Goal: Answer question/provide support: Share knowledge or assist other users

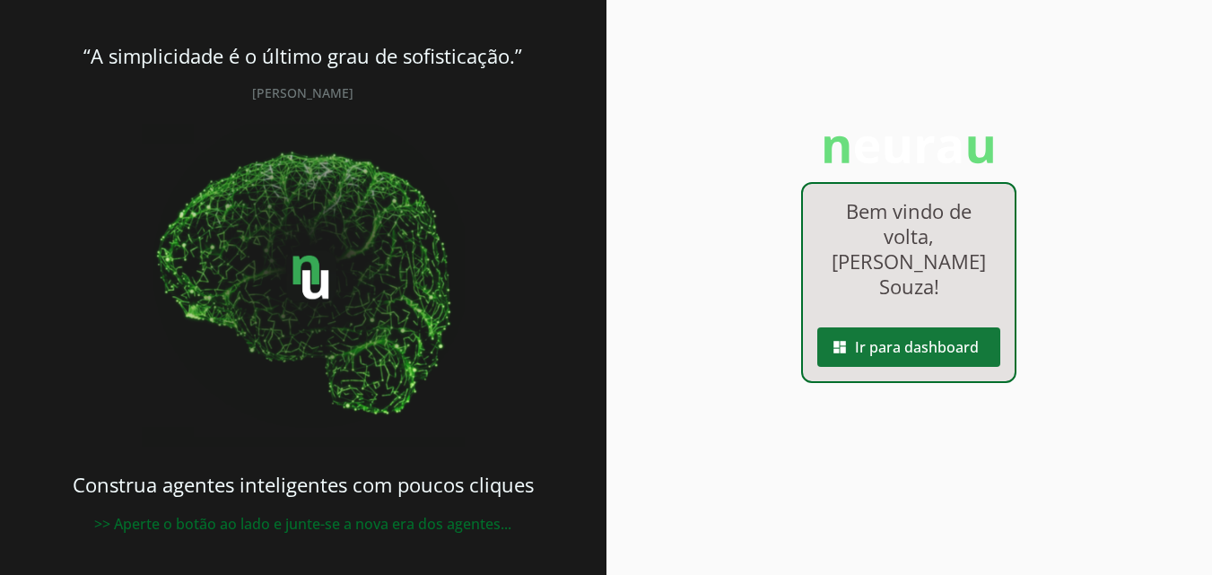
click at [956, 335] on span at bounding box center [908, 347] width 183 height 43
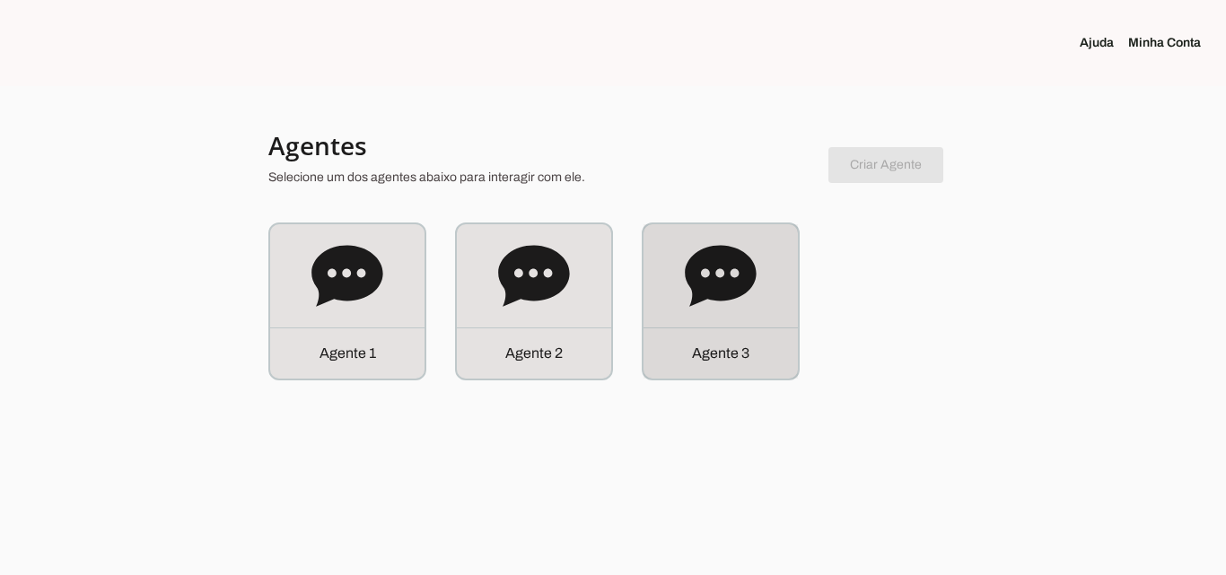
click at [760, 310] on div "Agente 3" at bounding box center [720, 301] width 154 height 154
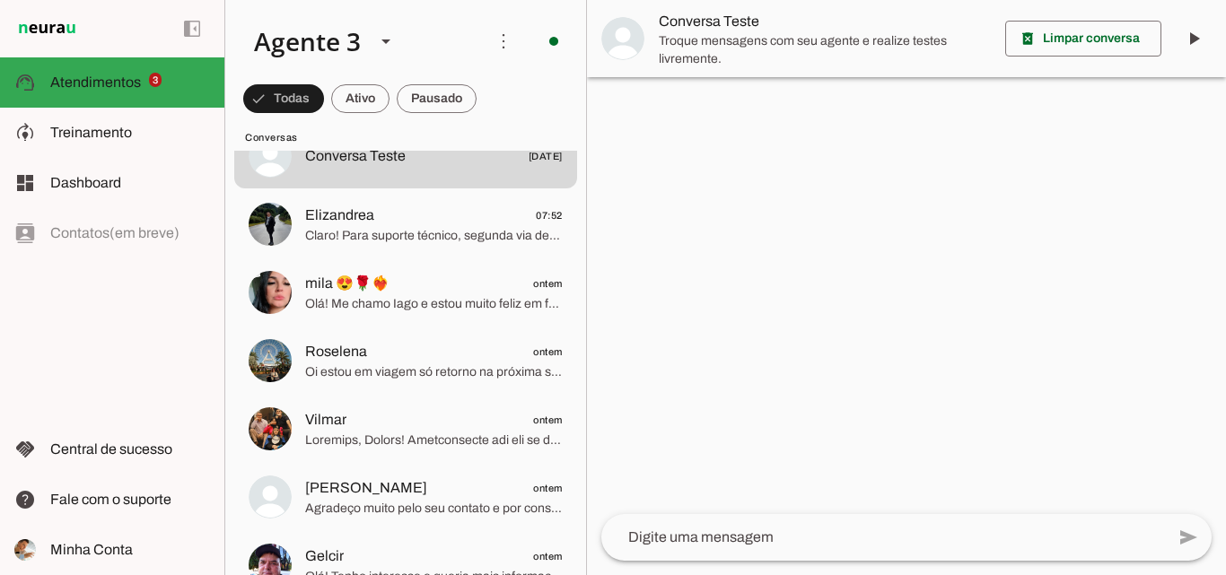
scroll to position [359, 0]
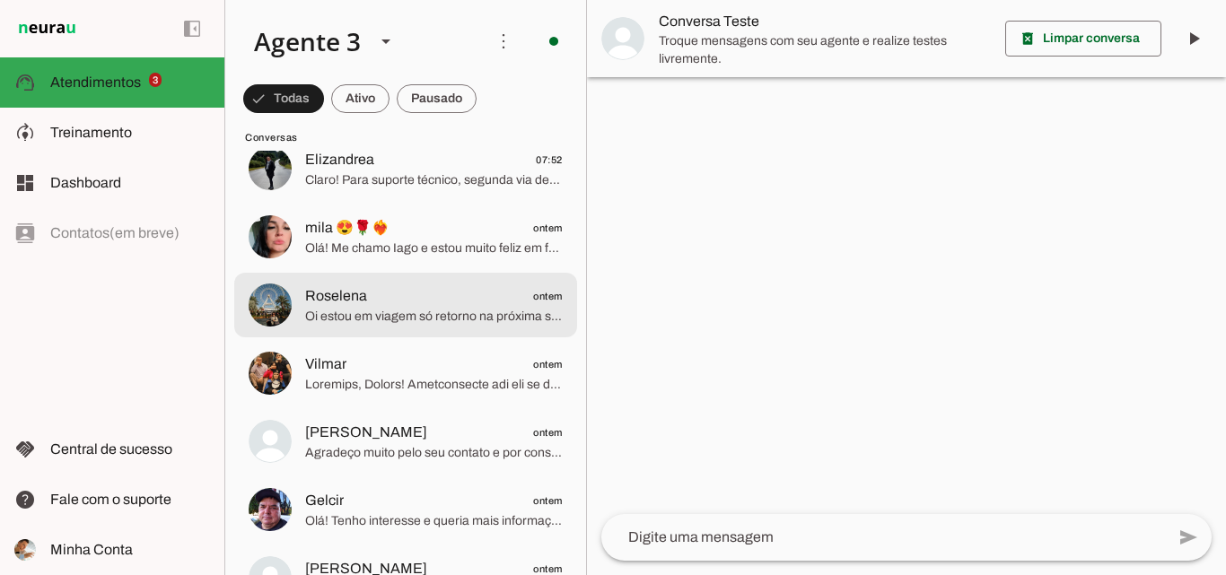
click at [460, 306] on span "Roselena ontem" at bounding box center [433, 296] width 257 height 22
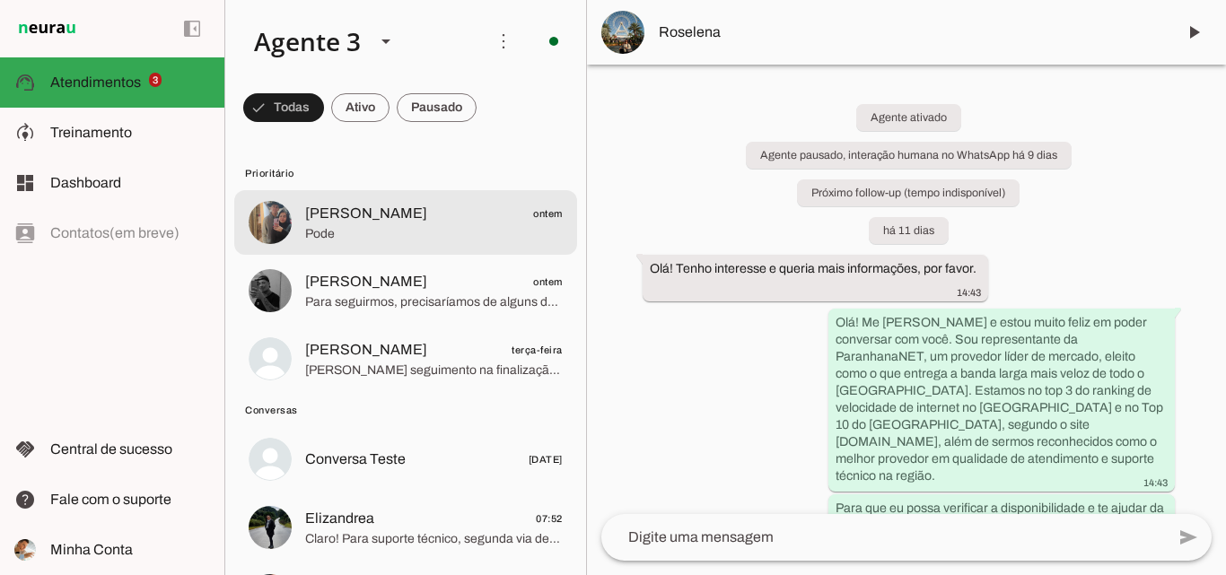
click at [413, 231] on span "Pode" at bounding box center [433, 234] width 257 height 18
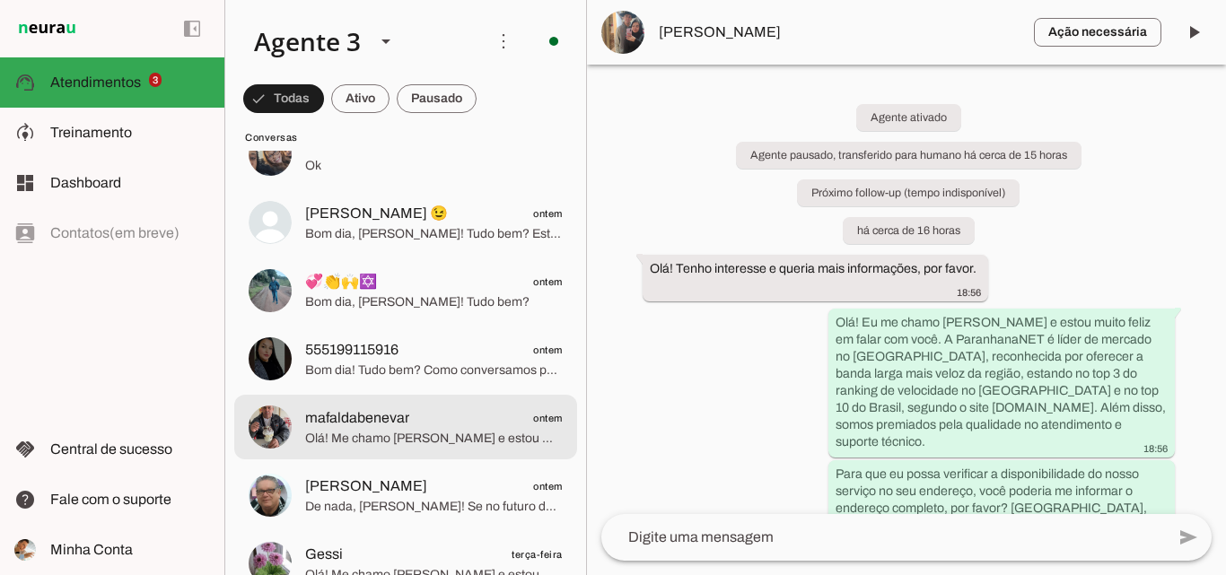
scroll to position [1166, 0]
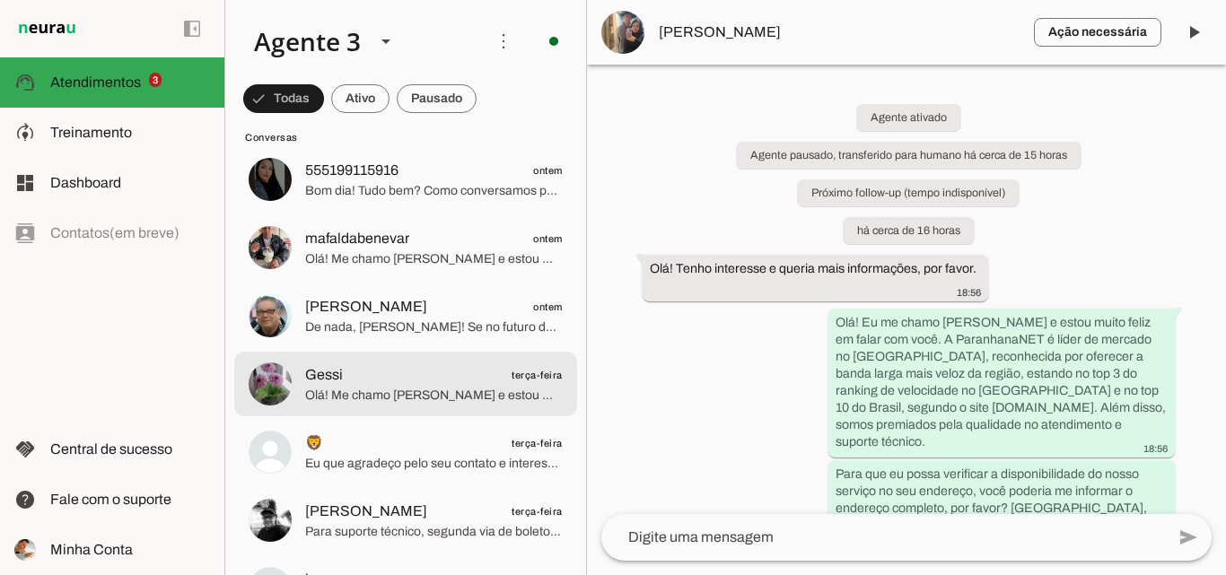
click at [416, 394] on span "Olá! Me chamo [PERSON_NAME] e estou muito feliz em poder falar com você. Sou re…" at bounding box center [433, 396] width 257 height 18
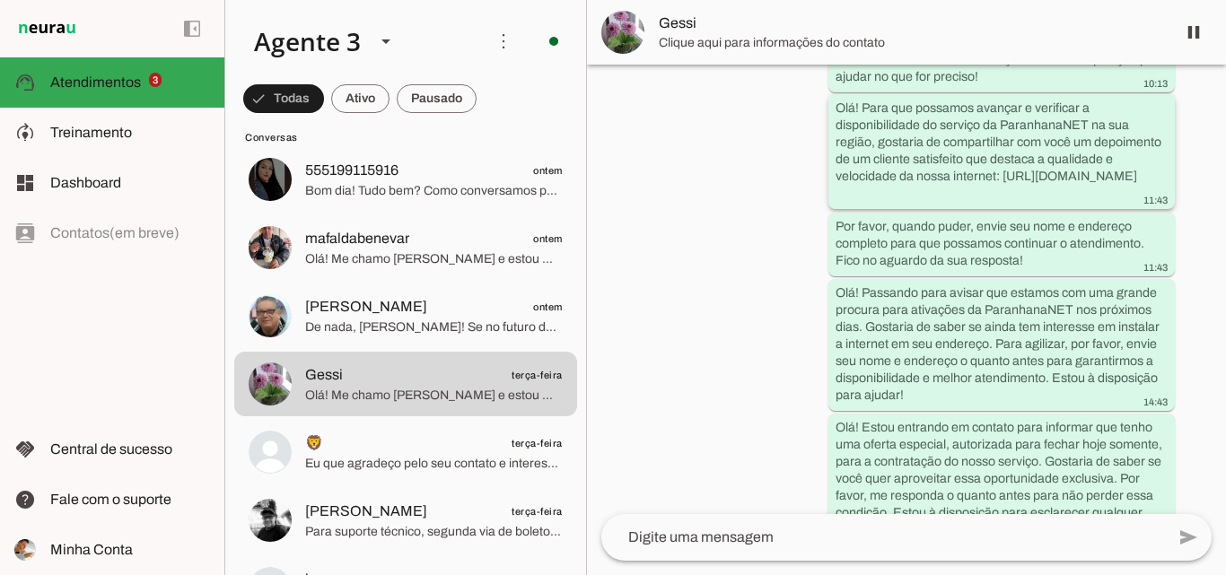
scroll to position [687, 0]
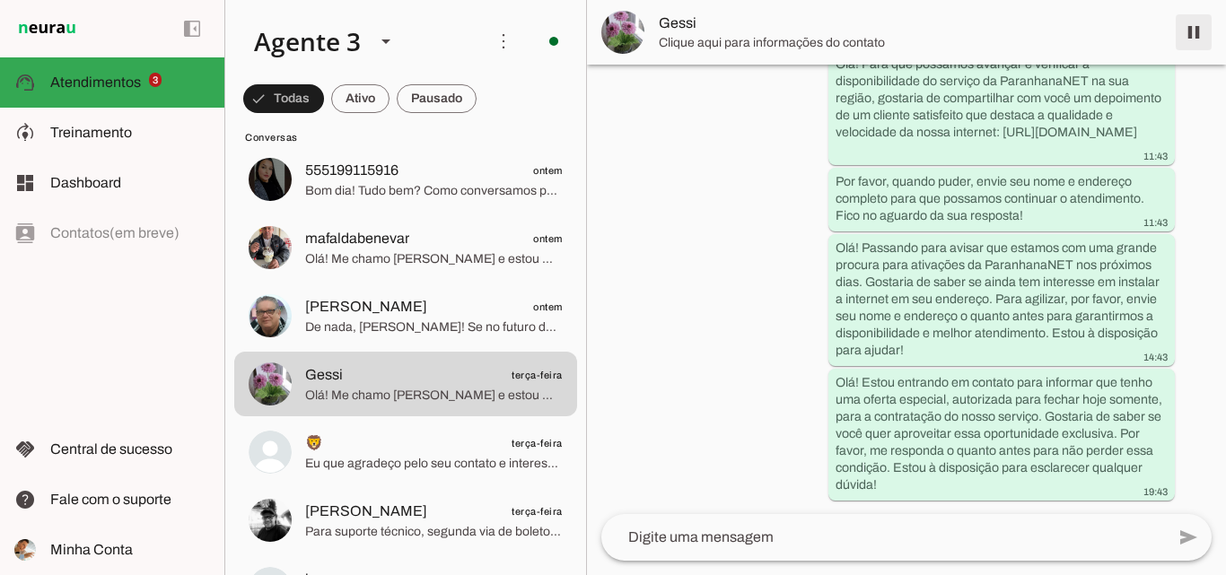
click at [1196, 31] on span at bounding box center [1193, 32] width 43 height 43
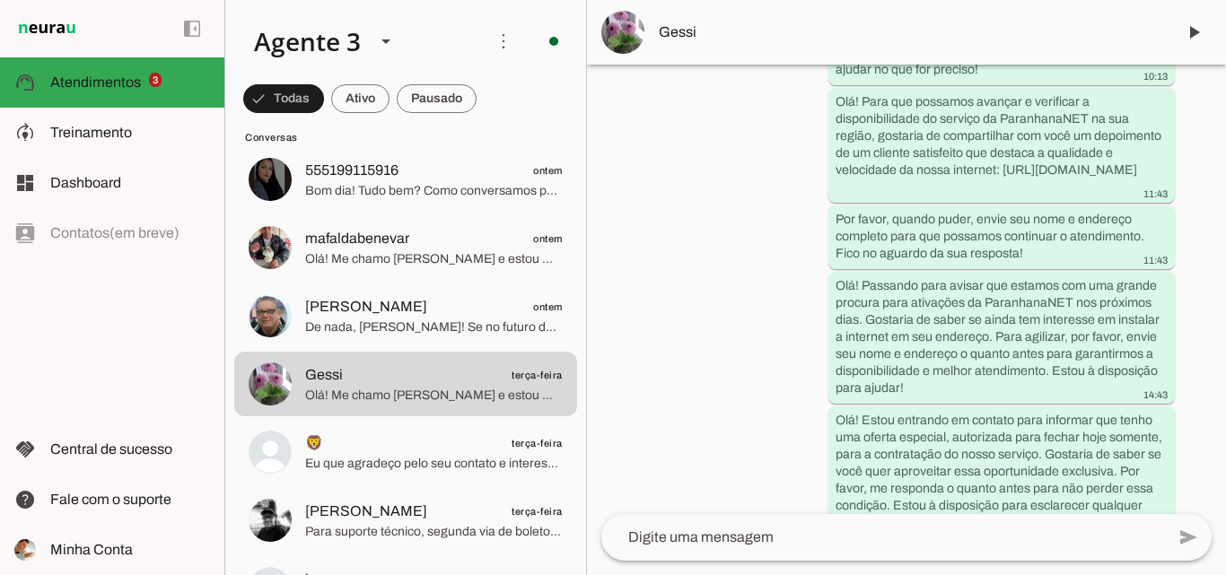
scroll to position [0, 0]
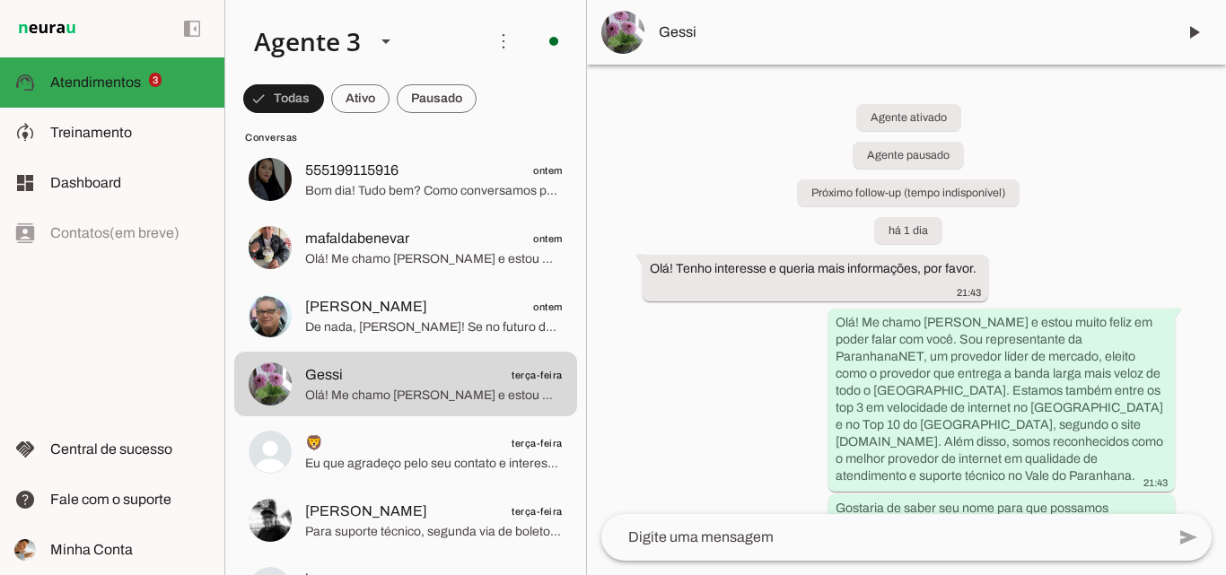
click at [712, 46] on md-item "Gessi" at bounding box center [906, 32] width 639 height 65
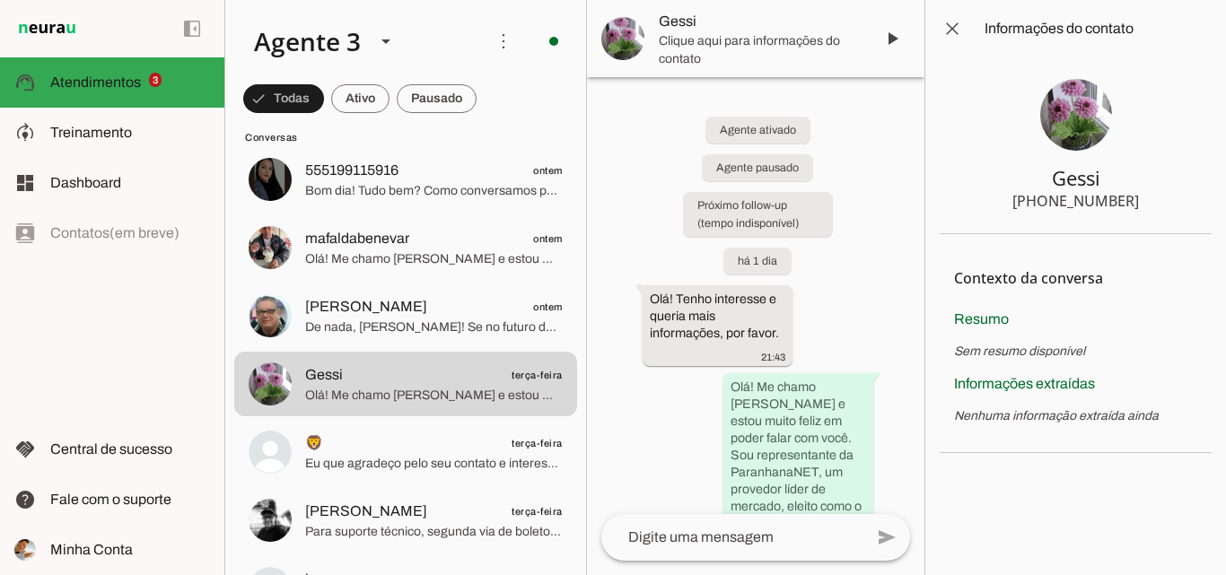
drag, startPoint x: 1048, startPoint y: 170, endPoint x: 1188, endPoint y: 231, distance: 153.0
click at [1188, 231] on section "Gessi [PHONE_NUMBER]" at bounding box center [1075, 145] width 272 height 177
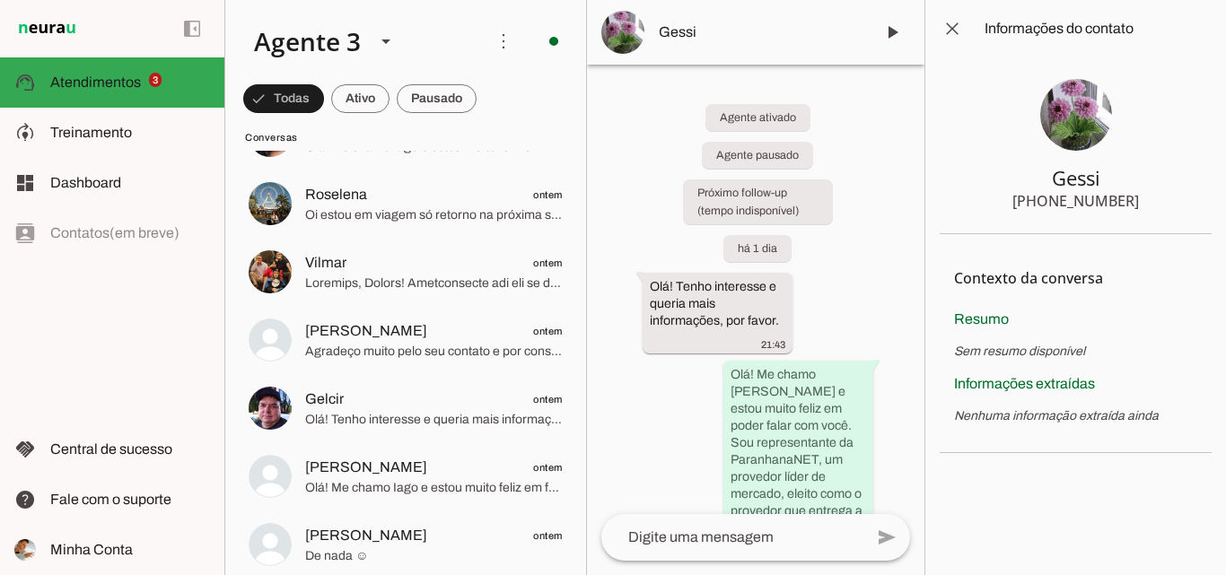
scroll to position [449, 0]
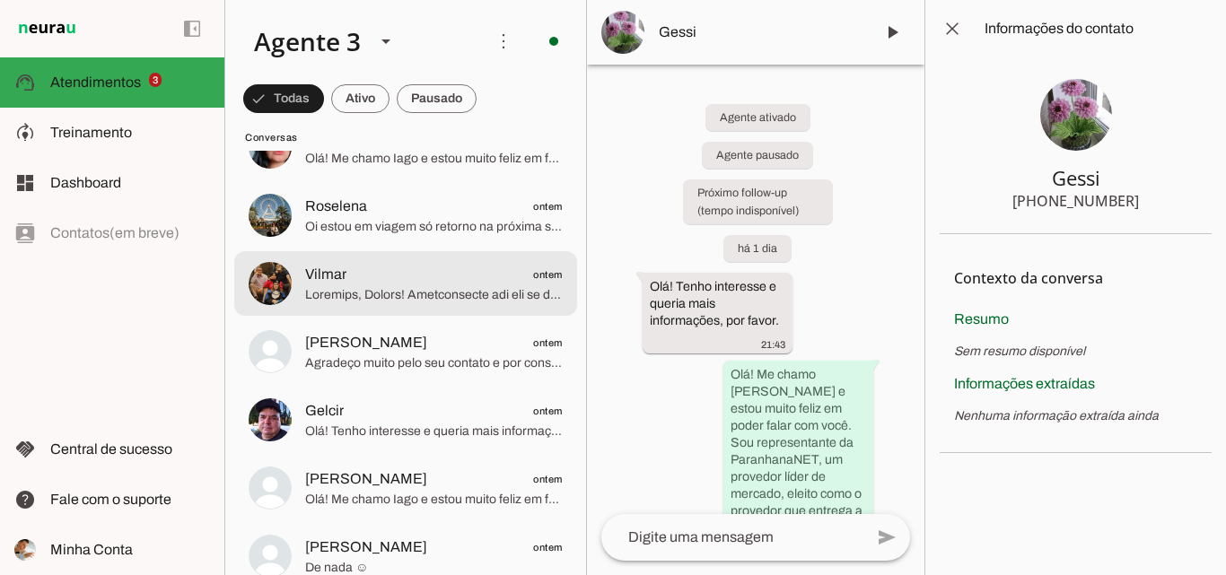
click at [419, 289] on span at bounding box center [433, 295] width 257 height 18
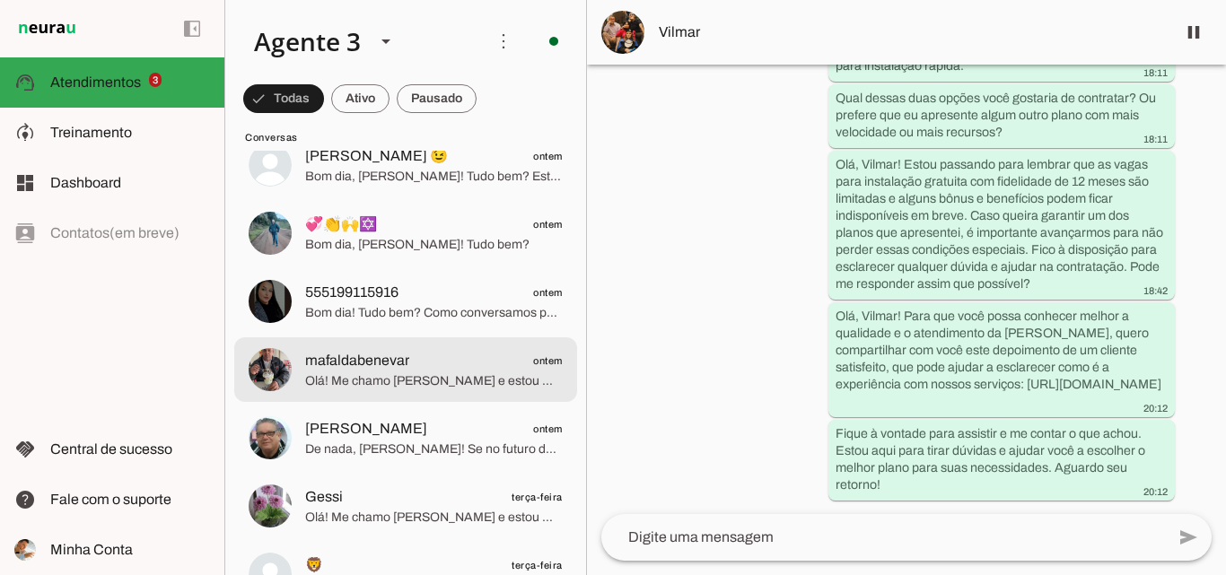
scroll to position [1077, 0]
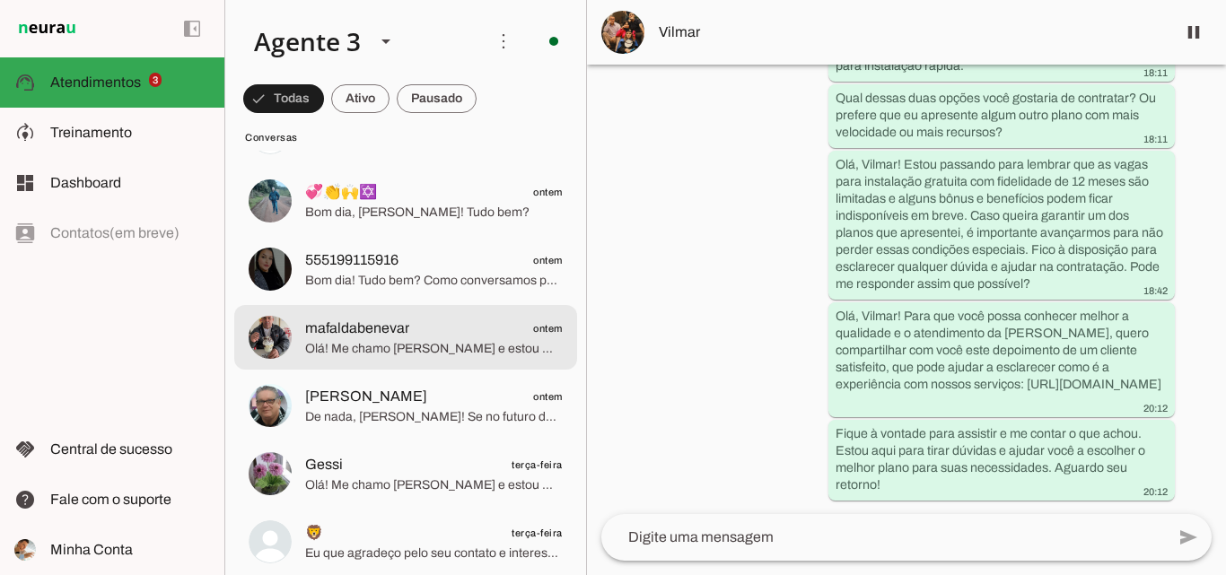
click at [441, 325] on span "mafaldabenevar ontem" at bounding box center [433, 329] width 257 height 22
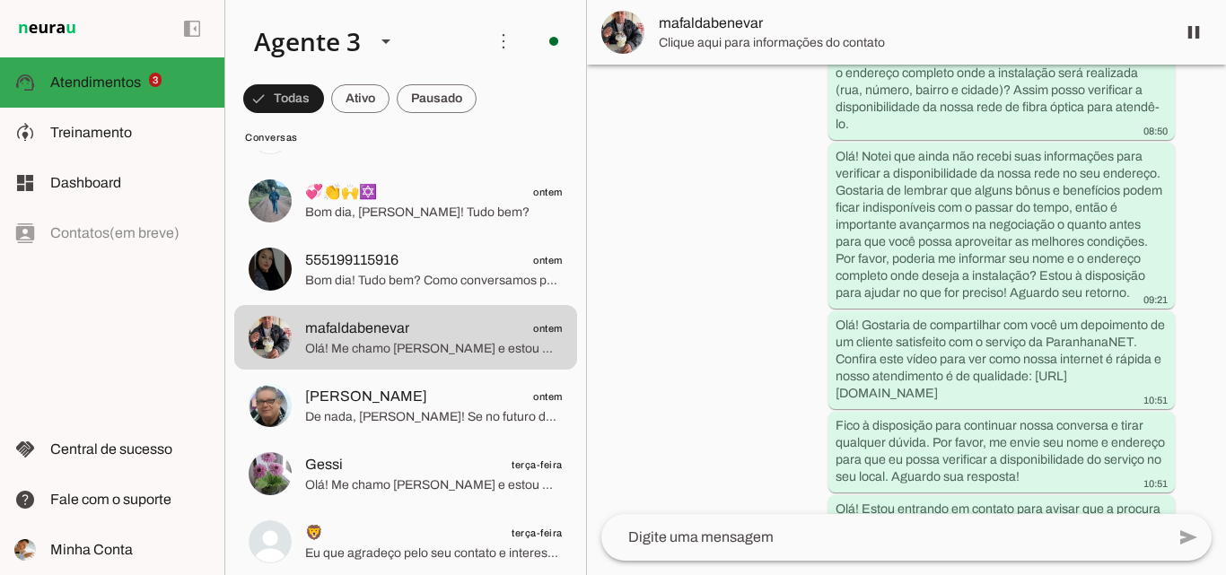
scroll to position [833, 0]
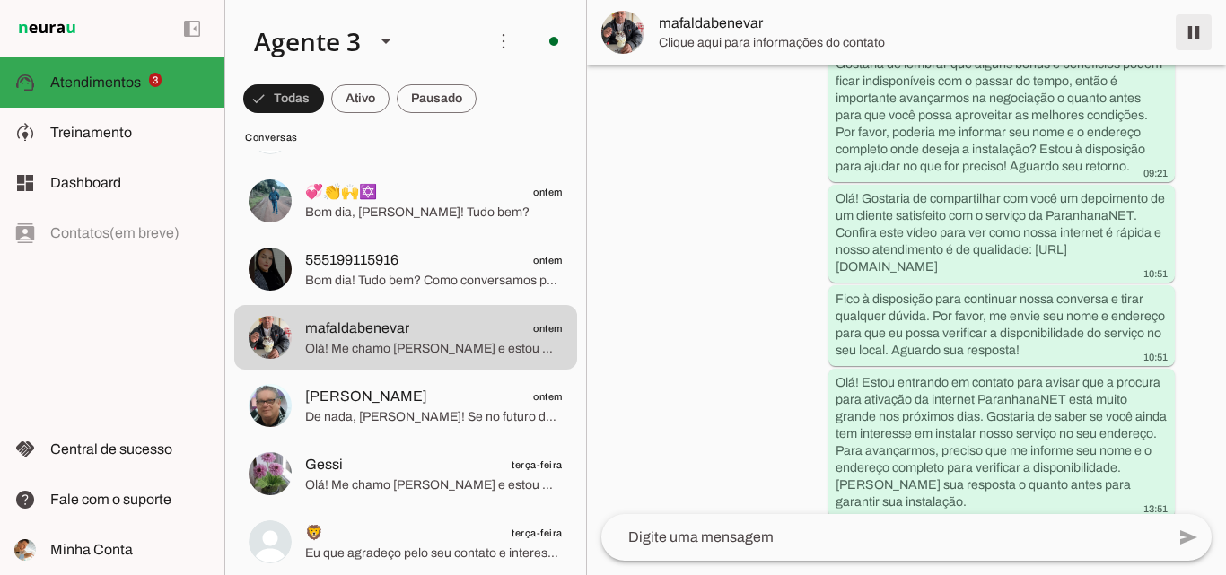
click at [1196, 27] on span at bounding box center [1193, 32] width 43 height 43
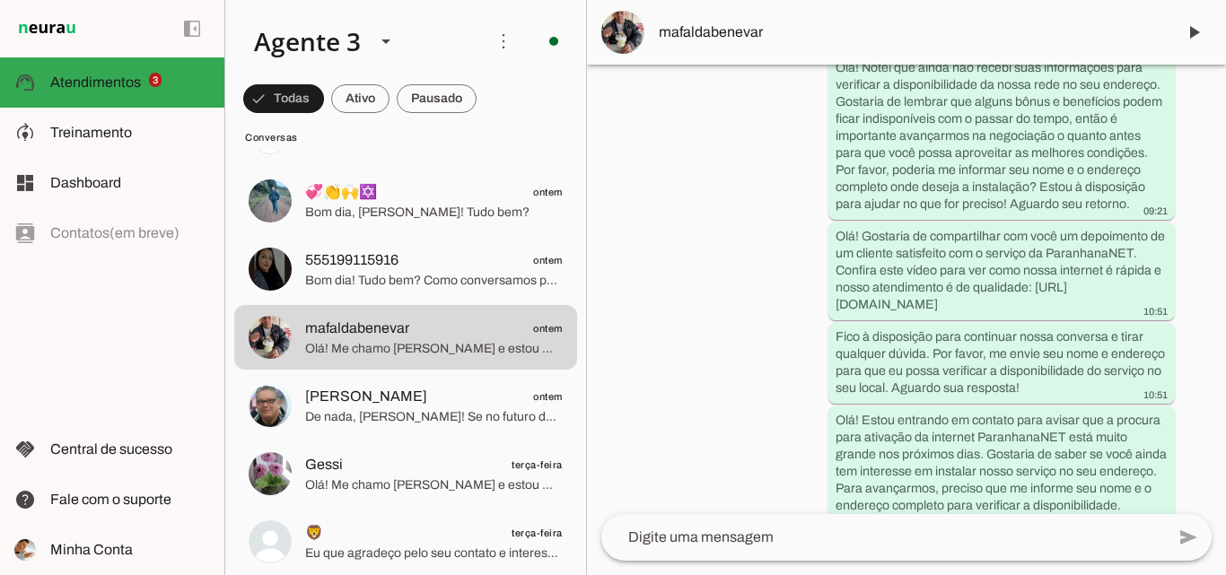
scroll to position [0, 0]
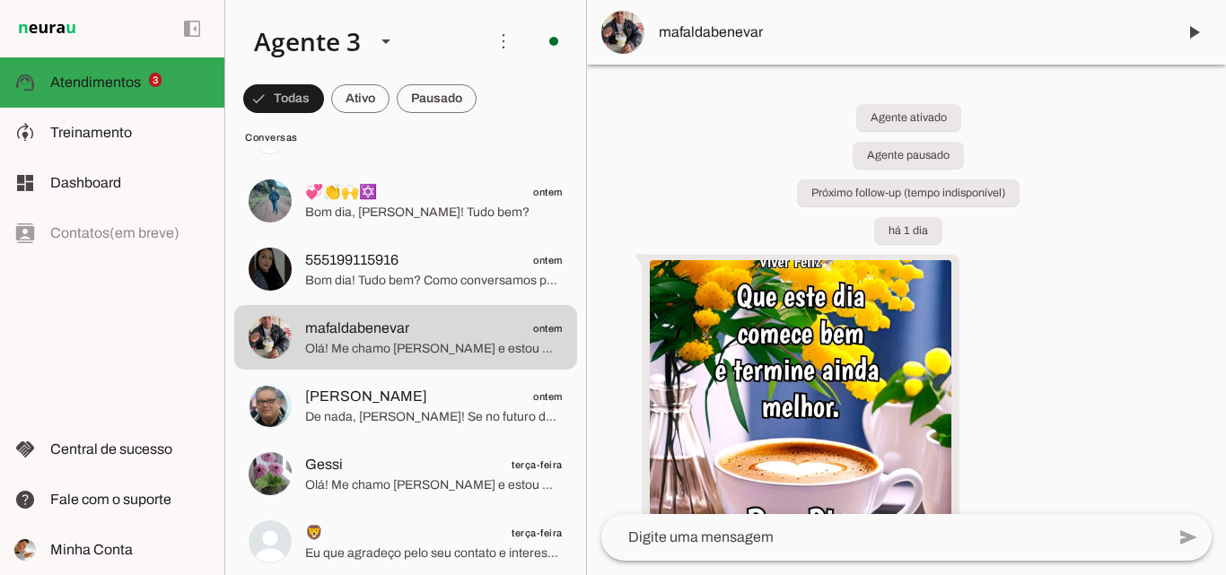
click at [707, 15] on md-item "mafaldabenevar" at bounding box center [906, 32] width 639 height 65
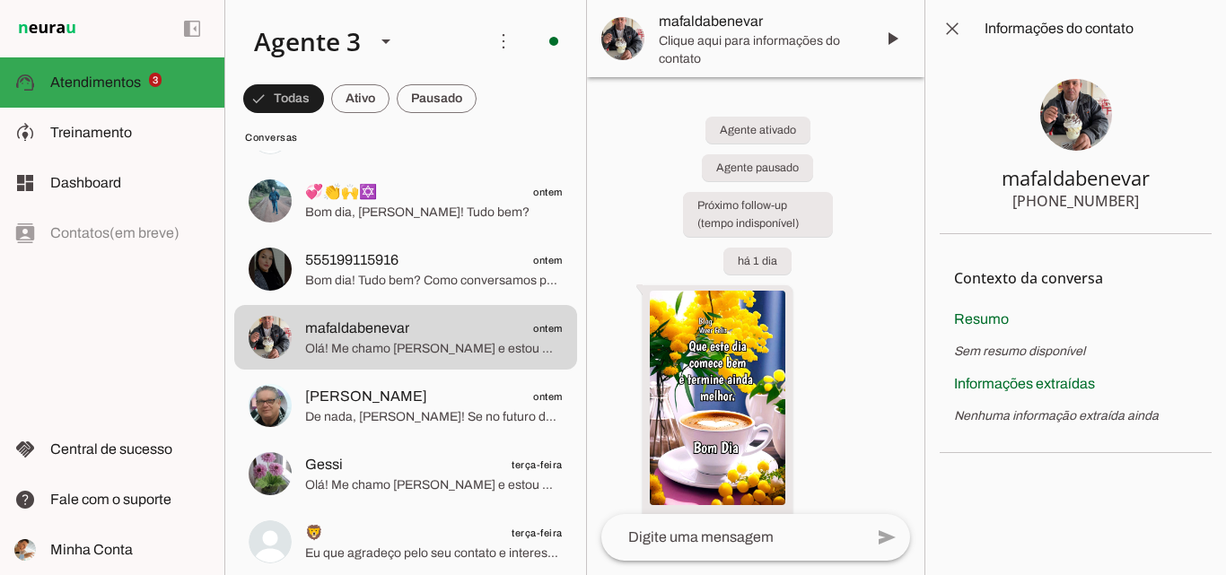
drag, startPoint x: 1004, startPoint y: 178, endPoint x: 1143, endPoint y: 226, distance: 147.3
click at [1143, 226] on section "mafaldabenevar [PHONE_NUMBER]" at bounding box center [1075, 145] width 272 height 177
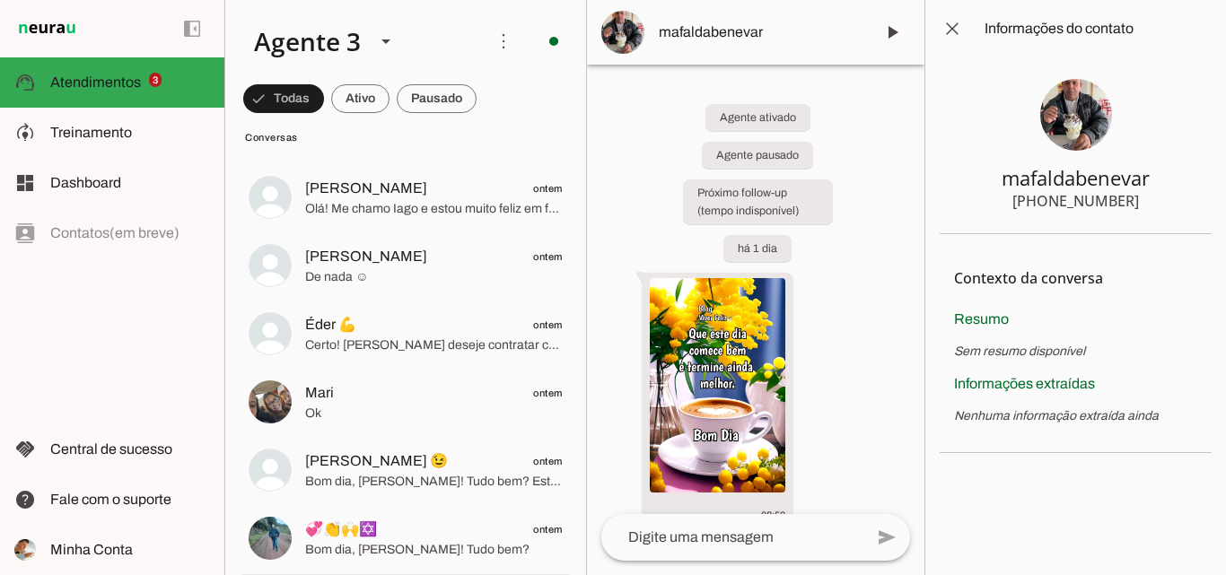
scroll to position [718, 0]
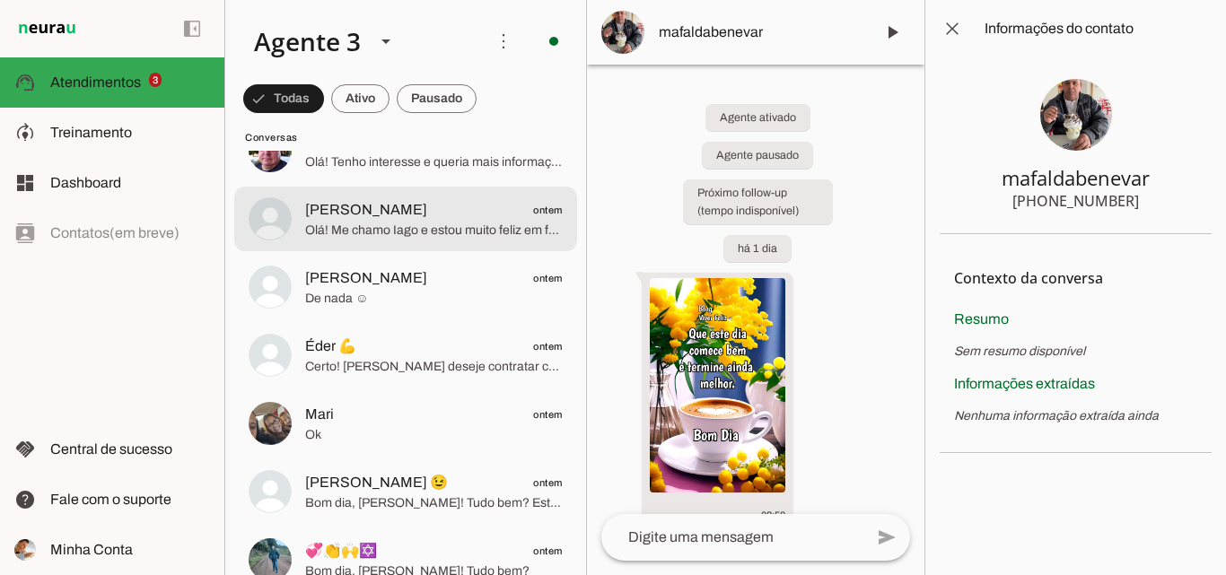
click at [466, 213] on span "[PERSON_NAME] ontem" at bounding box center [433, 210] width 257 height 22
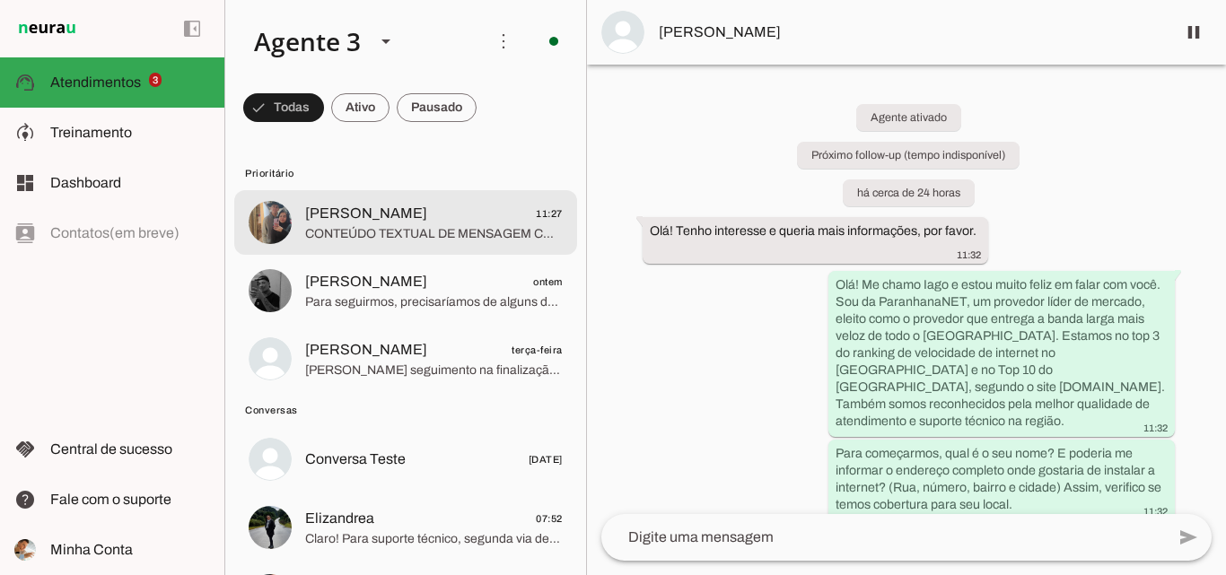
click at [453, 231] on span "CONTEÚDO TEXTUAL DE MENSAGEM COM IMAGEM (URL [URL][DOMAIN_NAME]) :" at bounding box center [433, 234] width 257 height 18
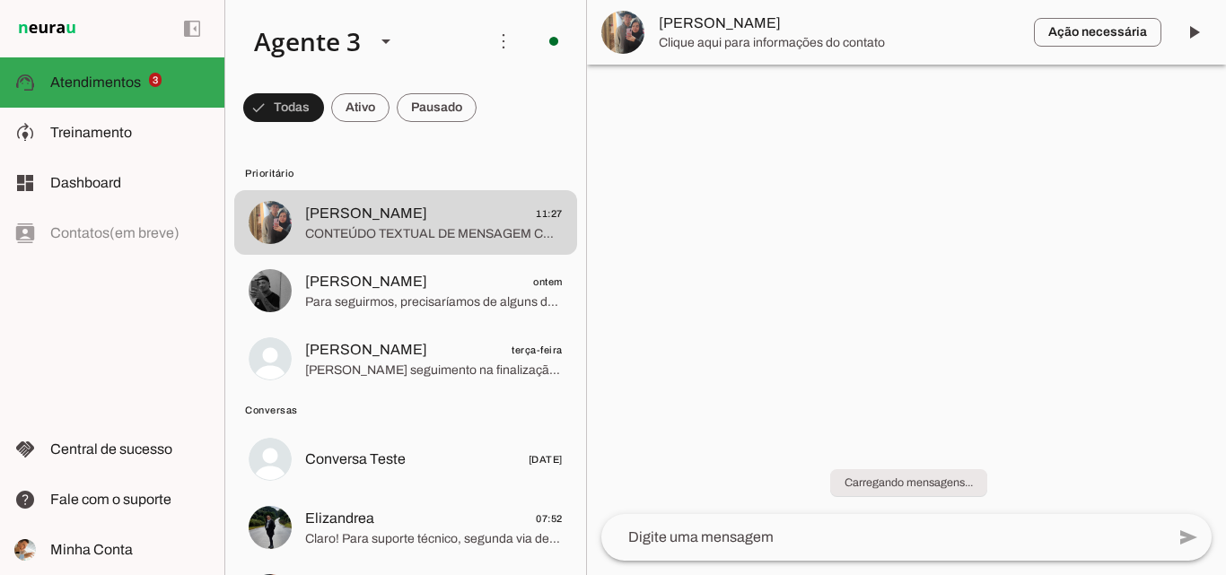
click at [756, 31] on span "[PERSON_NAME]" at bounding box center [839, 24] width 361 height 22
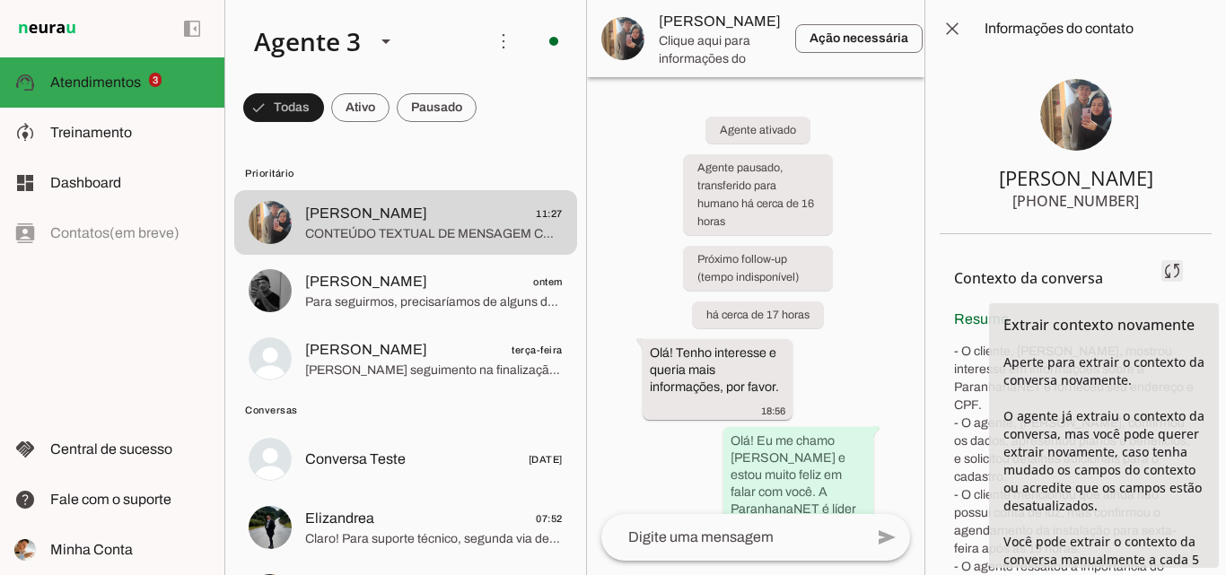
click at [1156, 276] on span at bounding box center [1171, 270] width 43 height 43
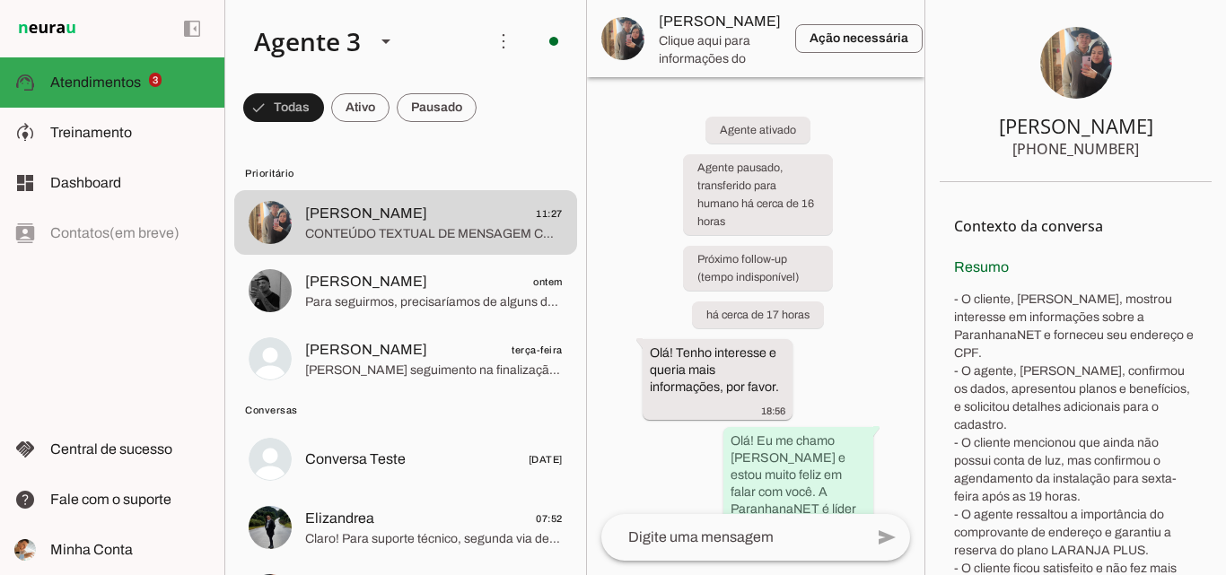
scroll to position [388, 0]
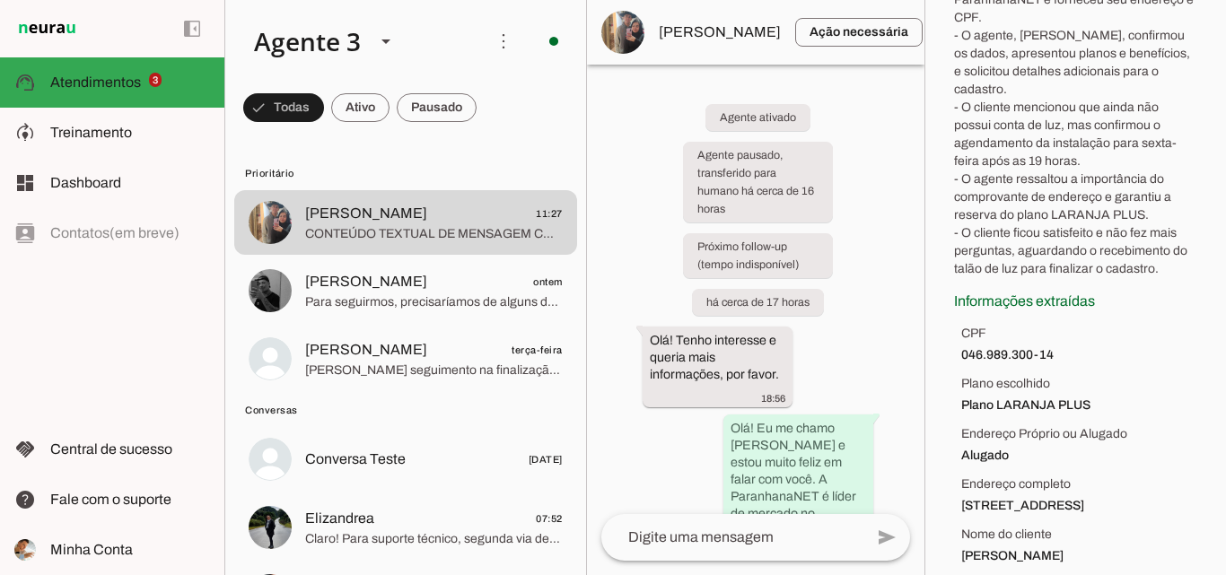
drag, startPoint x: 958, startPoint y: 348, endPoint x: 1143, endPoint y: 558, distance: 279.7
click at [1143, 560] on section "Contexto da conversa sync Extrair contexto novamente Aperte para extrair o cont…" at bounding box center [1075, 220] width 272 height 746
